Goal: Find specific page/section: Find specific page/section

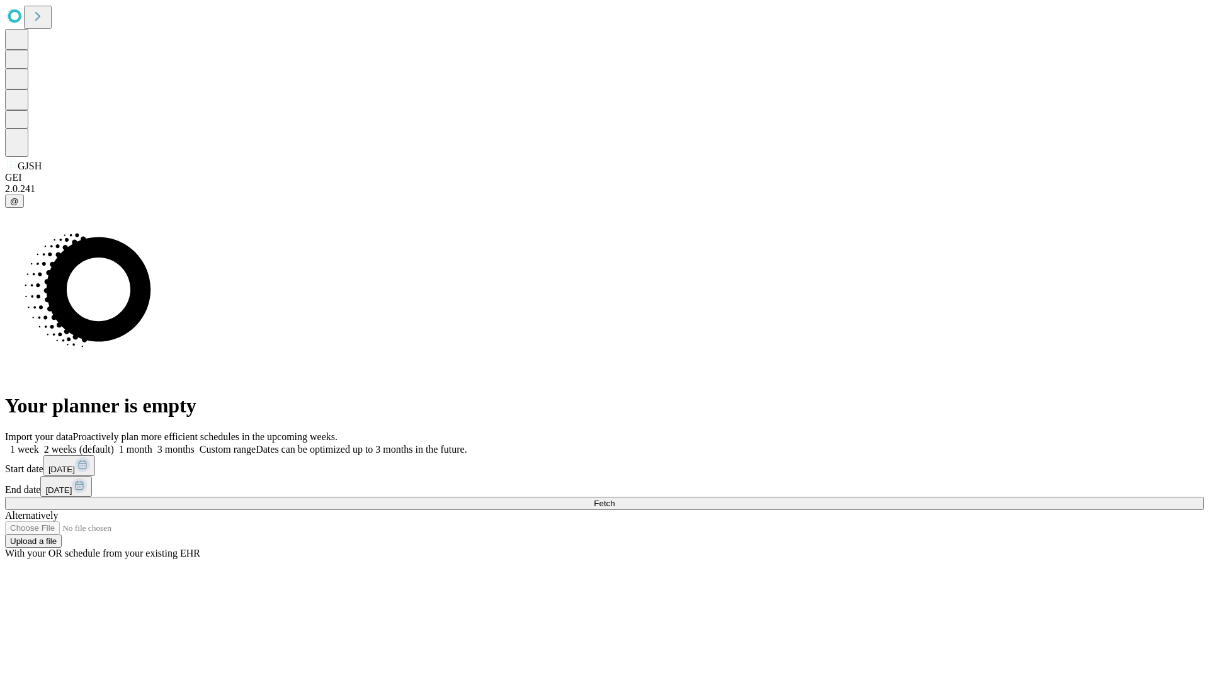
click at [614, 499] on span "Fetch" at bounding box center [604, 503] width 21 height 9
